Goal: Use online tool/utility: Utilize a website feature to perform a specific function

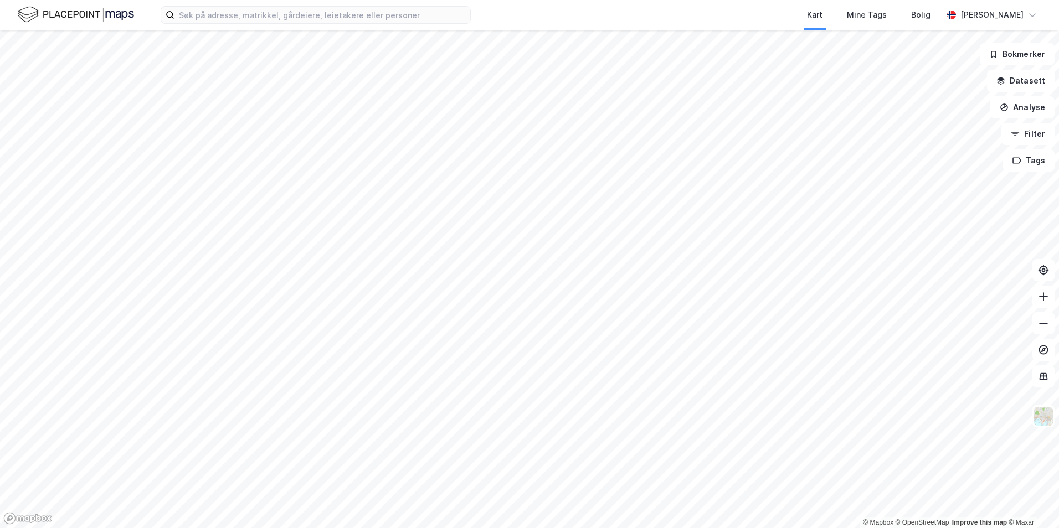
click at [912, 527] on html "Kart Mine Tags Bolig Ulrik Framstad © Mapbox © OpenStreetMap Improve this map ©…" at bounding box center [529, 264] width 1059 height 528
click at [1031, 77] on button "Datasett" at bounding box center [1021, 81] width 68 height 22
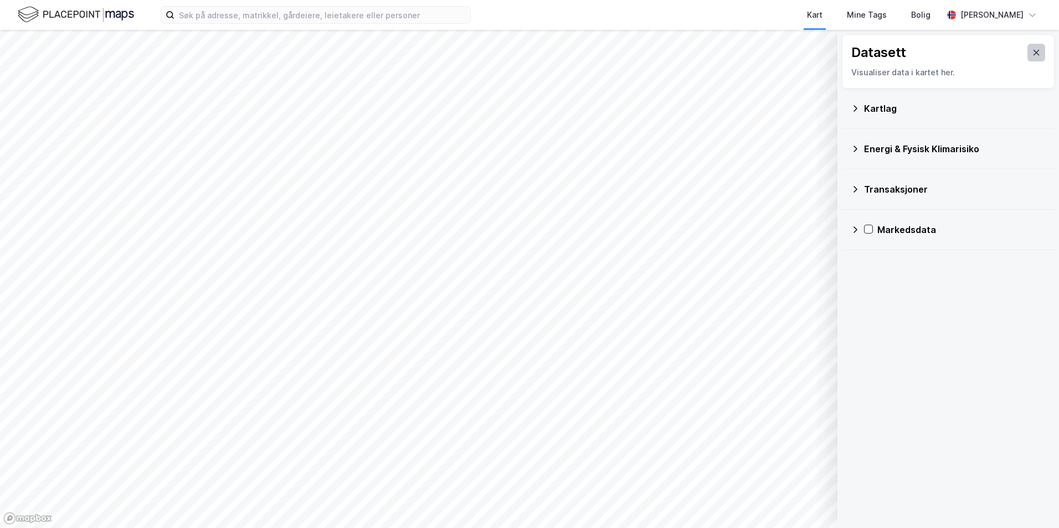
click at [1033, 54] on icon at bounding box center [1036, 53] width 6 height 6
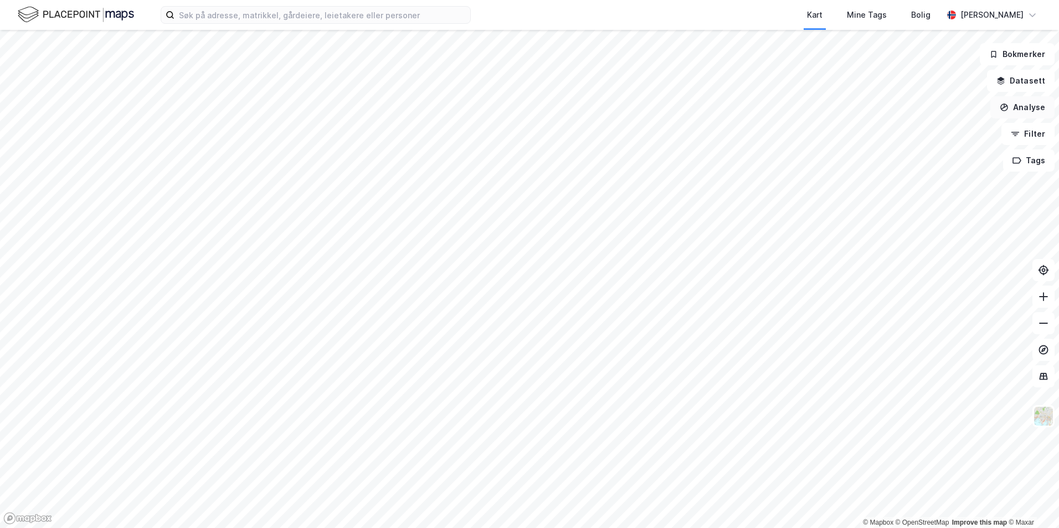
click at [1034, 115] on button "Analyse" at bounding box center [1022, 107] width 64 height 22
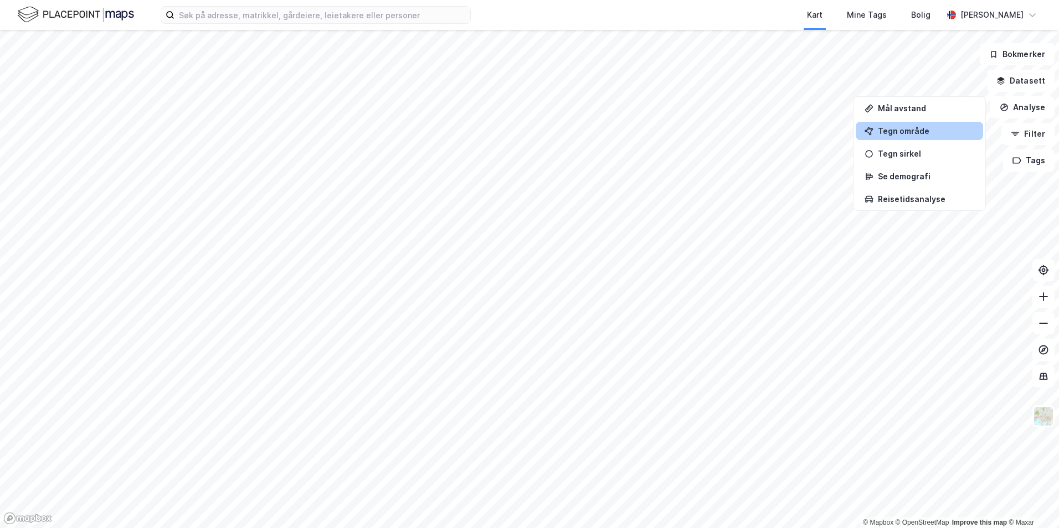
click at [895, 130] on div "Tegn område" at bounding box center [926, 130] width 96 height 9
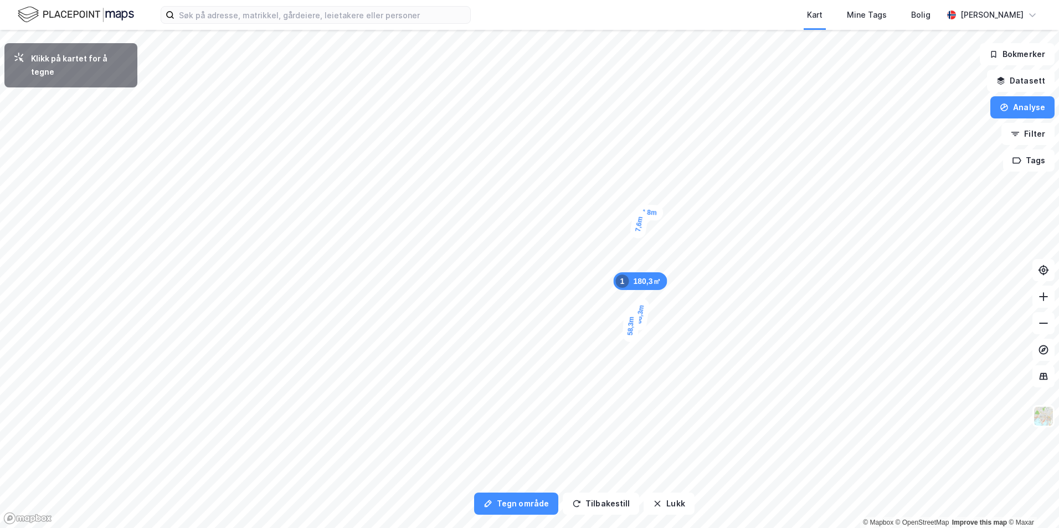
click at [637, 236] on div "7,6m" at bounding box center [639, 224] width 20 height 30
click at [610, 414] on div "4,3m" at bounding box center [617, 413] width 29 height 17
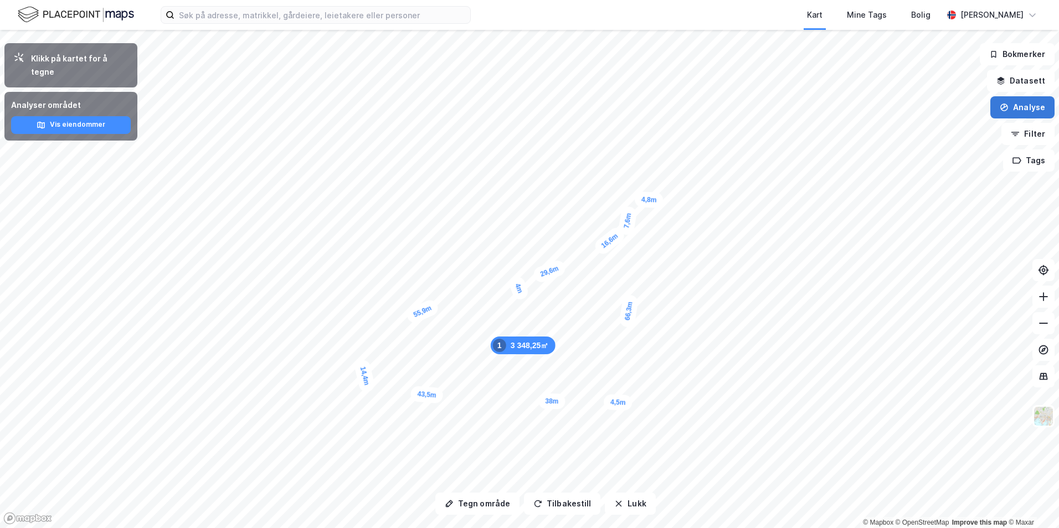
click at [1024, 111] on button "Analyse" at bounding box center [1022, 107] width 64 height 22
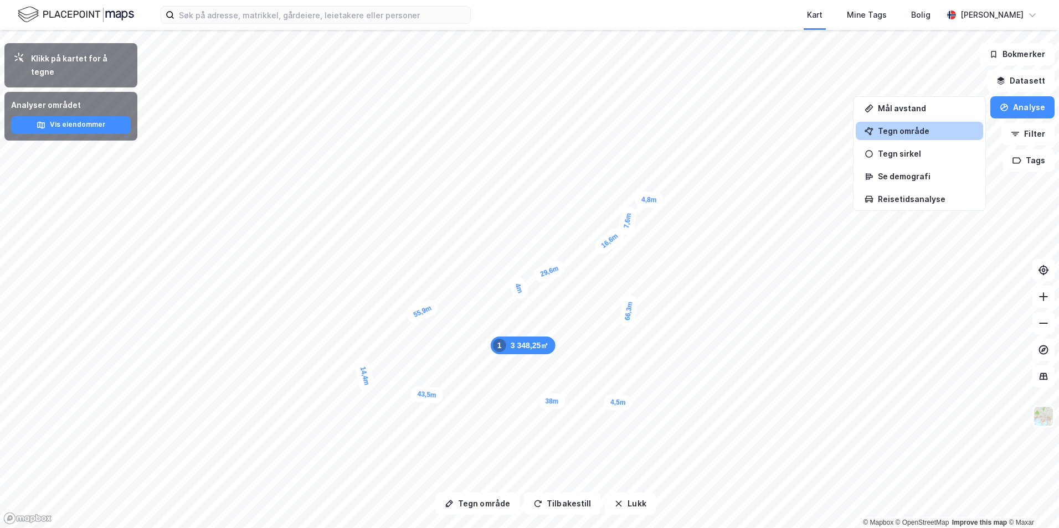
click at [916, 133] on div "Tegn område" at bounding box center [926, 130] width 96 height 9
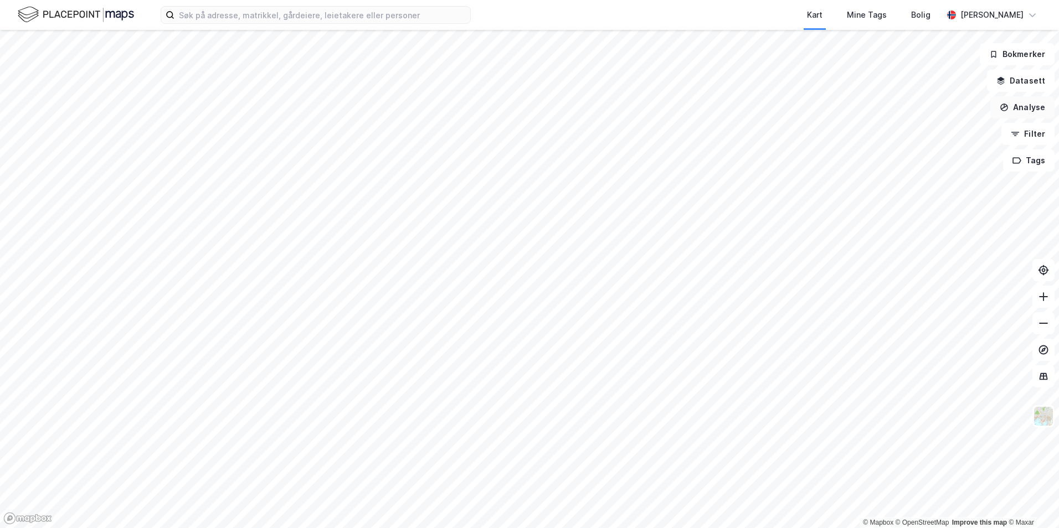
click at [1037, 104] on button "Analyse" at bounding box center [1022, 107] width 64 height 22
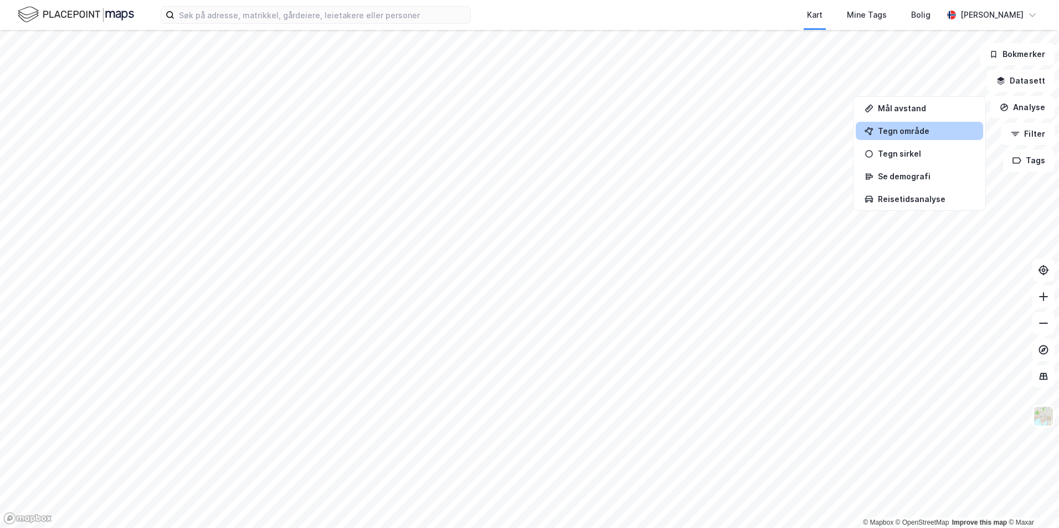
click at [930, 133] on div "Tegn område" at bounding box center [926, 130] width 96 height 9
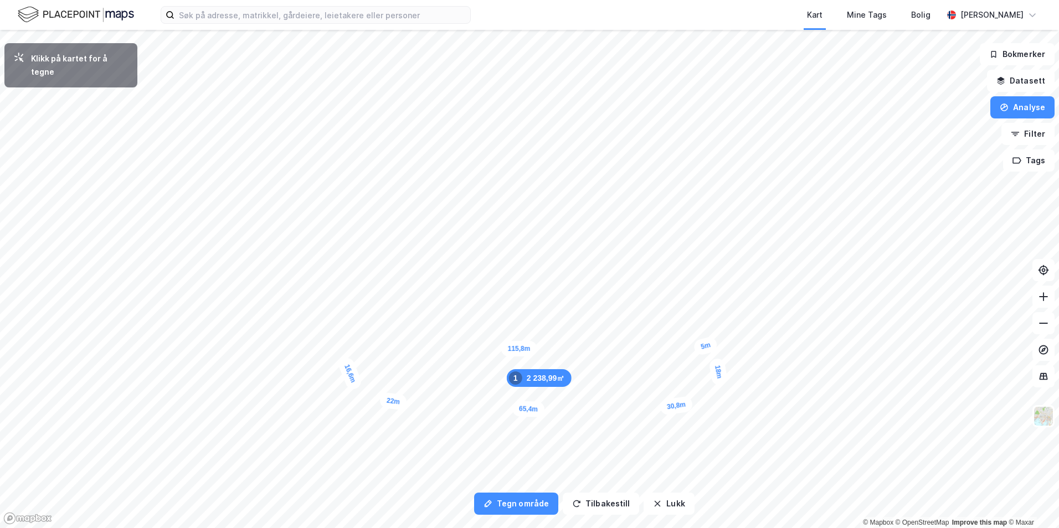
click at [698, 348] on div "5m" at bounding box center [705, 346] width 26 height 20
click at [640, 209] on div "5m" at bounding box center [647, 210] width 26 height 20
click at [536, 119] on div "8,5m" at bounding box center [549, 123] width 32 height 24
click at [514, 118] on div "7,2m" at bounding box center [524, 118] width 29 height 16
